Goal: Task Accomplishment & Management: Manage account settings

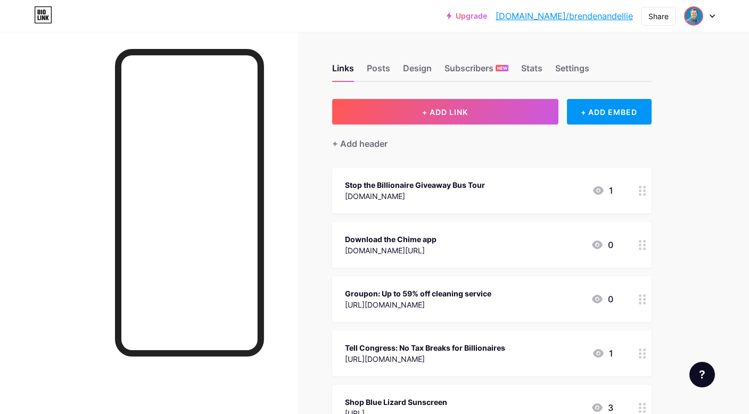
click at [698, 18] on img at bounding box center [693, 15] width 17 height 17
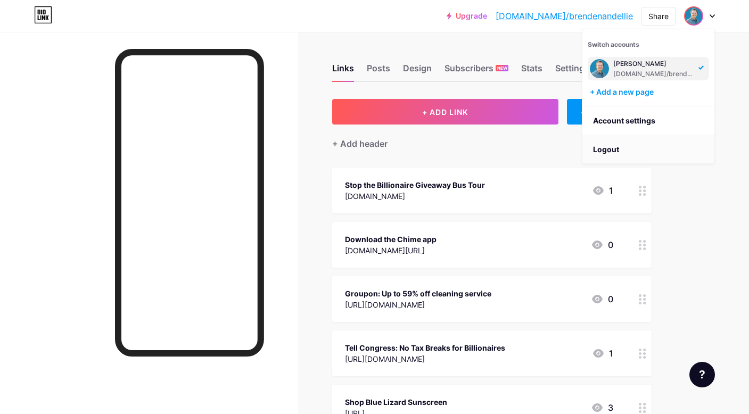
click at [604, 146] on li "Logout" at bounding box center [648, 149] width 132 height 29
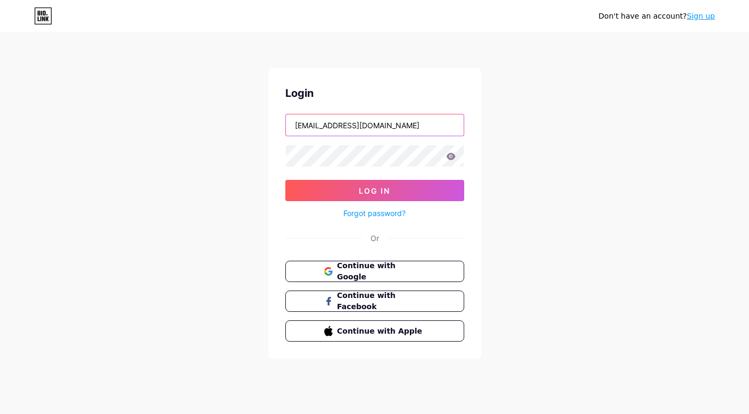
click at [363, 129] on input "[EMAIL_ADDRESS][DOMAIN_NAME]" at bounding box center [375, 124] width 178 height 21
type input "[EMAIL_ADDRESS][DOMAIN_NAME]"
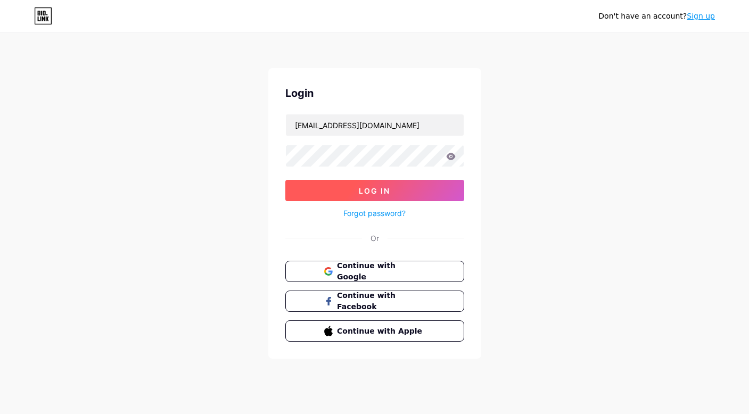
click at [403, 200] on button "Log In" at bounding box center [374, 190] width 179 height 21
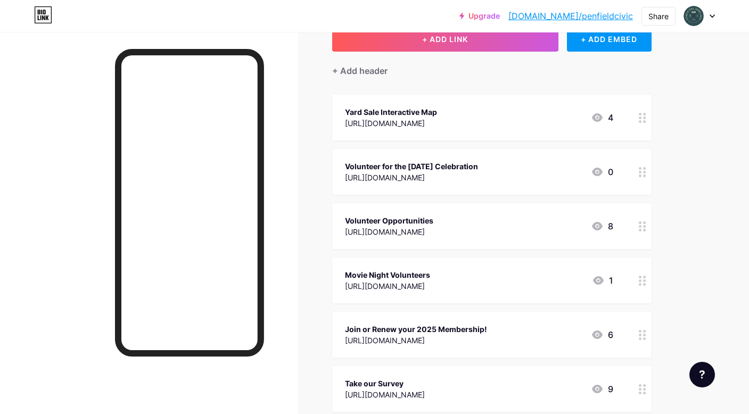
scroll to position [80, 0]
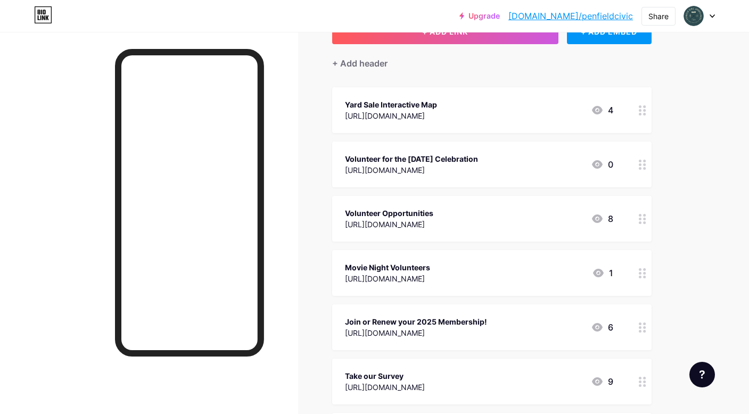
click at [645, 165] on icon at bounding box center [642, 165] width 7 height 10
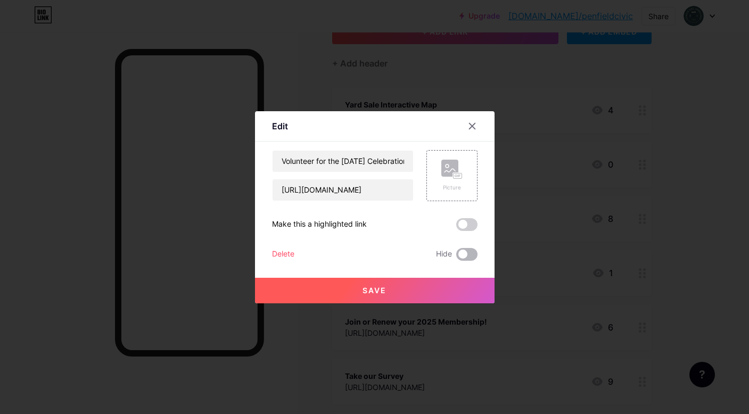
click at [464, 254] on span at bounding box center [466, 254] width 21 height 13
click at [456, 257] on input "checkbox" at bounding box center [456, 257] width 0 height 0
click at [409, 286] on button "Save" at bounding box center [374, 291] width 239 height 26
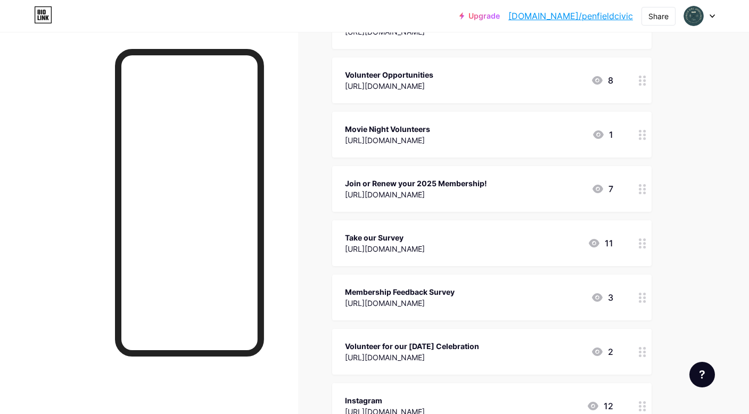
scroll to position [274, 0]
click at [641, 295] on icon at bounding box center [642, 297] width 7 height 10
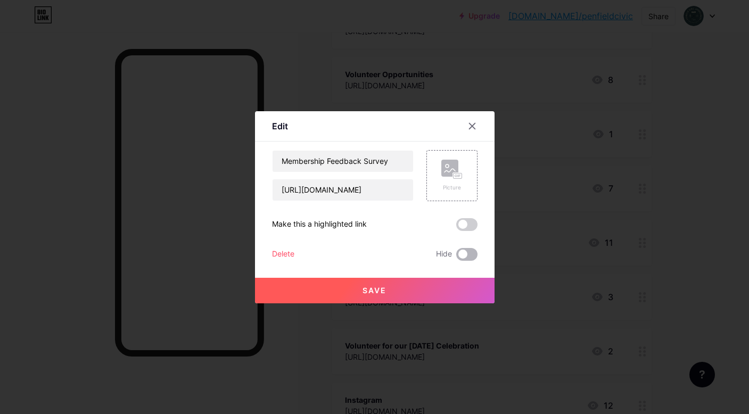
click at [466, 251] on span at bounding box center [466, 254] width 21 height 13
click at [456, 257] on input "checkbox" at bounding box center [456, 257] width 0 height 0
click at [378, 298] on button "Save" at bounding box center [374, 291] width 239 height 26
